Goal: Check status: Check status

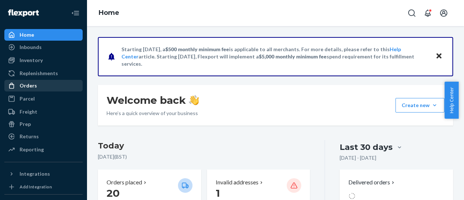
click at [34, 89] on div "Orders" at bounding box center [28, 85] width 17 height 7
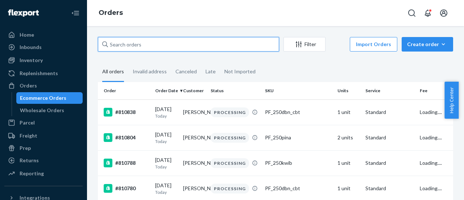
click at [156, 45] on input "text" at bounding box center [188, 44] width 181 height 15
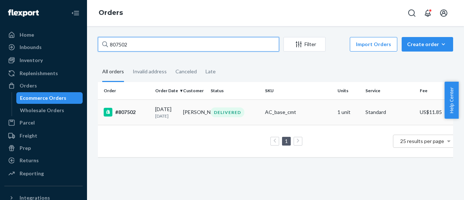
type input "807502"
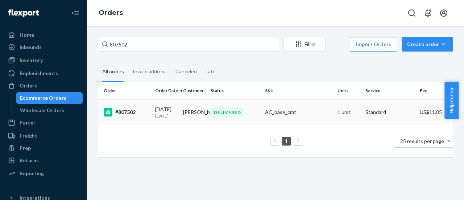
click at [151, 114] on td "#807502" at bounding box center [125, 111] width 54 height 25
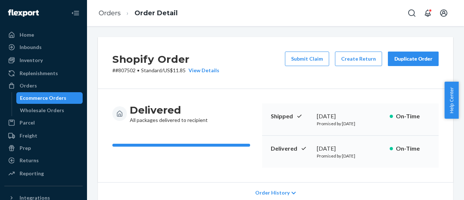
drag, startPoint x: 462, startPoint y: 82, endPoint x: 464, endPoint y: 111, distance: 29.4
click at [464, 111] on div "Help Center" at bounding box center [455, 100] width 20 height 37
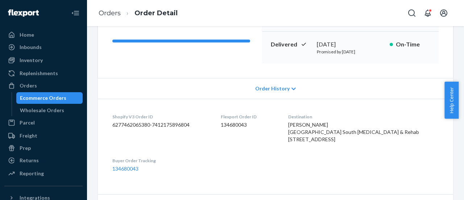
scroll to position [114, 0]
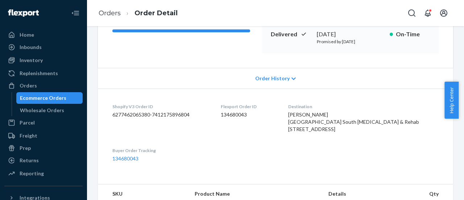
drag, startPoint x: 463, startPoint y: 95, endPoint x: 463, endPoint y: 120, distance: 24.3
click at [463, 120] on body "Home Inbounds Shipping Plans Problems Inventory Products Replenishments Orders …" at bounding box center [232, 100] width 464 height 200
click at [402, 133] on div "[PERSON_NAME] [GEOGRAPHIC_DATA] South [MEDICAL_DATA] & Rehab [STREET_ADDRESS]" at bounding box center [363, 122] width 151 height 22
drag, startPoint x: 462, startPoint y: 97, endPoint x: 463, endPoint y: 125, distance: 28.0
click at [463, 125] on body "Home Inbounds Shipping Plans Problems Inventory Products Replenishments Orders …" at bounding box center [232, 100] width 464 height 200
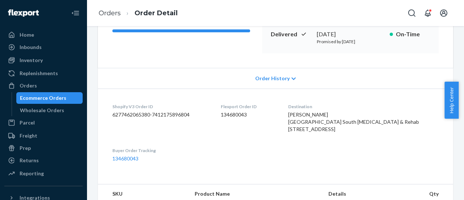
click at [406, 176] on dl "Shopify V3 Order ID 6277462065380-7412175896804 Flexport Order ID 134680043 Des…" at bounding box center [276, 133] width 356 height 88
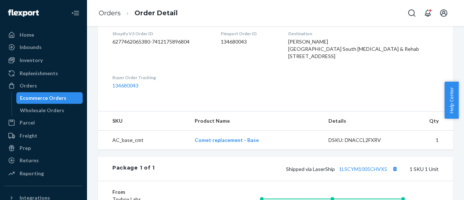
scroll to position [288, 0]
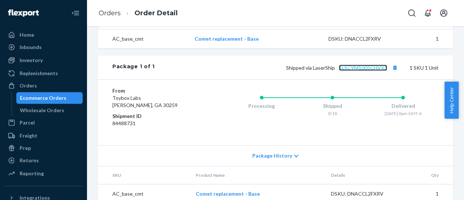
click at [366, 71] on link "1LSCYM1005CHVX5" at bounding box center [363, 68] width 48 height 6
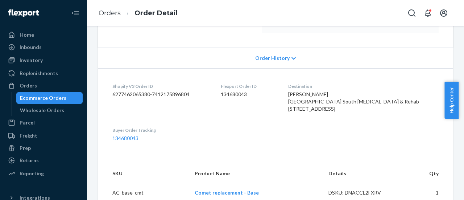
scroll to position [136, 0]
drag, startPoint x: 317, startPoint y: 93, endPoint x: 372, endPoint y: 120, distance: 61.0
click at [372, 120] on dl "Shopify V3 Order ID 6277462065380-7412175896804 Flexport Order ID 134680043 Des…" at bounding box center [276, 111] width 356 height 88
copy span "[PERSON_NAME] [GEOGRAPHIC_DATA] South [MEDICAL_DATA] & Rehab [STREET_ADDRESS]"
